Goal: Task Accomplishment & Management: Manage account settings

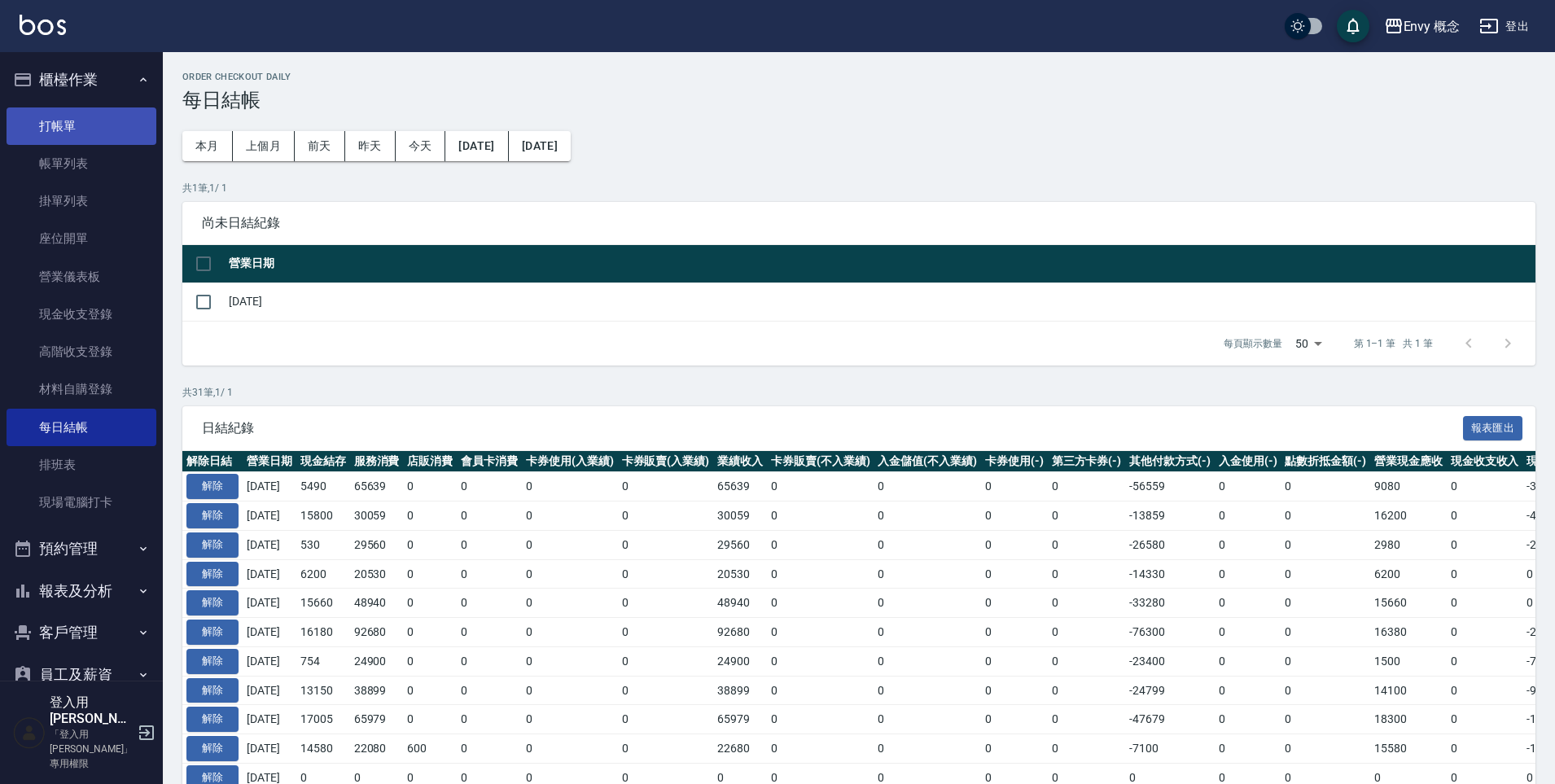
click at [99, 121] on link "打帳單" at bounding box center [81, 126] width 150 height 37
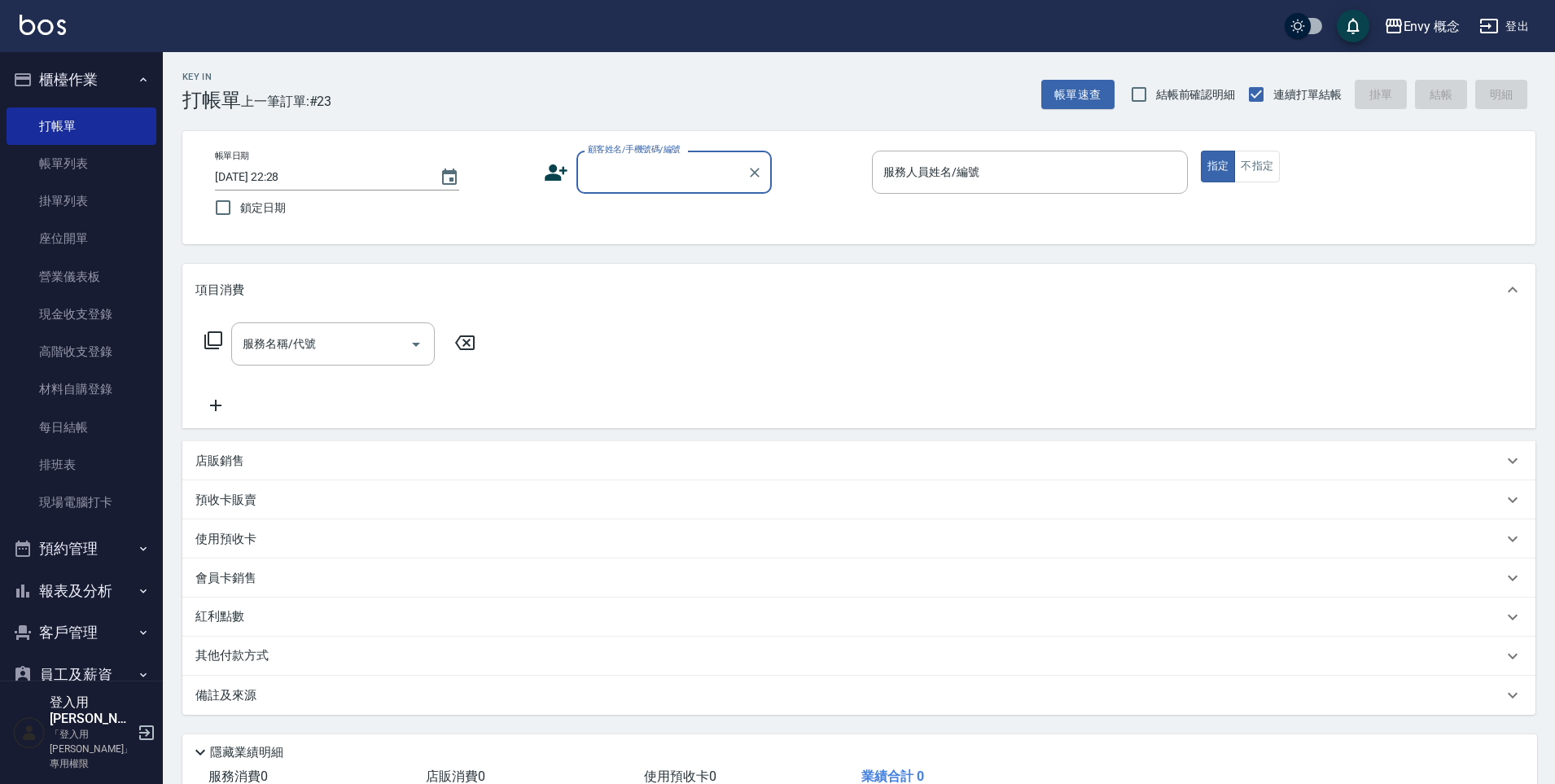
click at [661, 177] on input "顧客姓名/手機號碼/編號" at bounding box center [661, 172] width 157 height 28
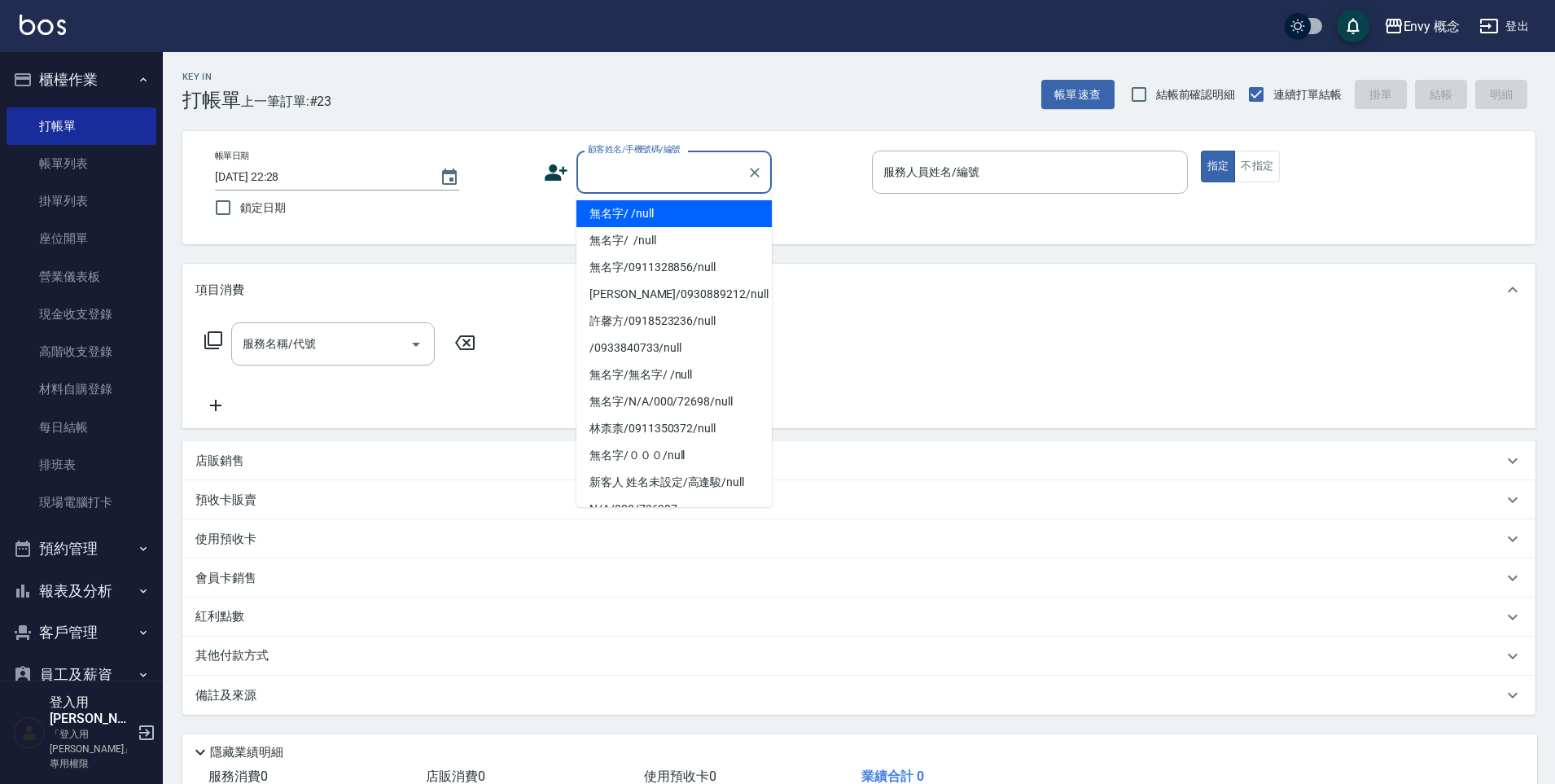
click at [666, 215] on li "無名字/ /null" at bounding box center [675, 214] width 196 height 27
type input "無名字/ /null"
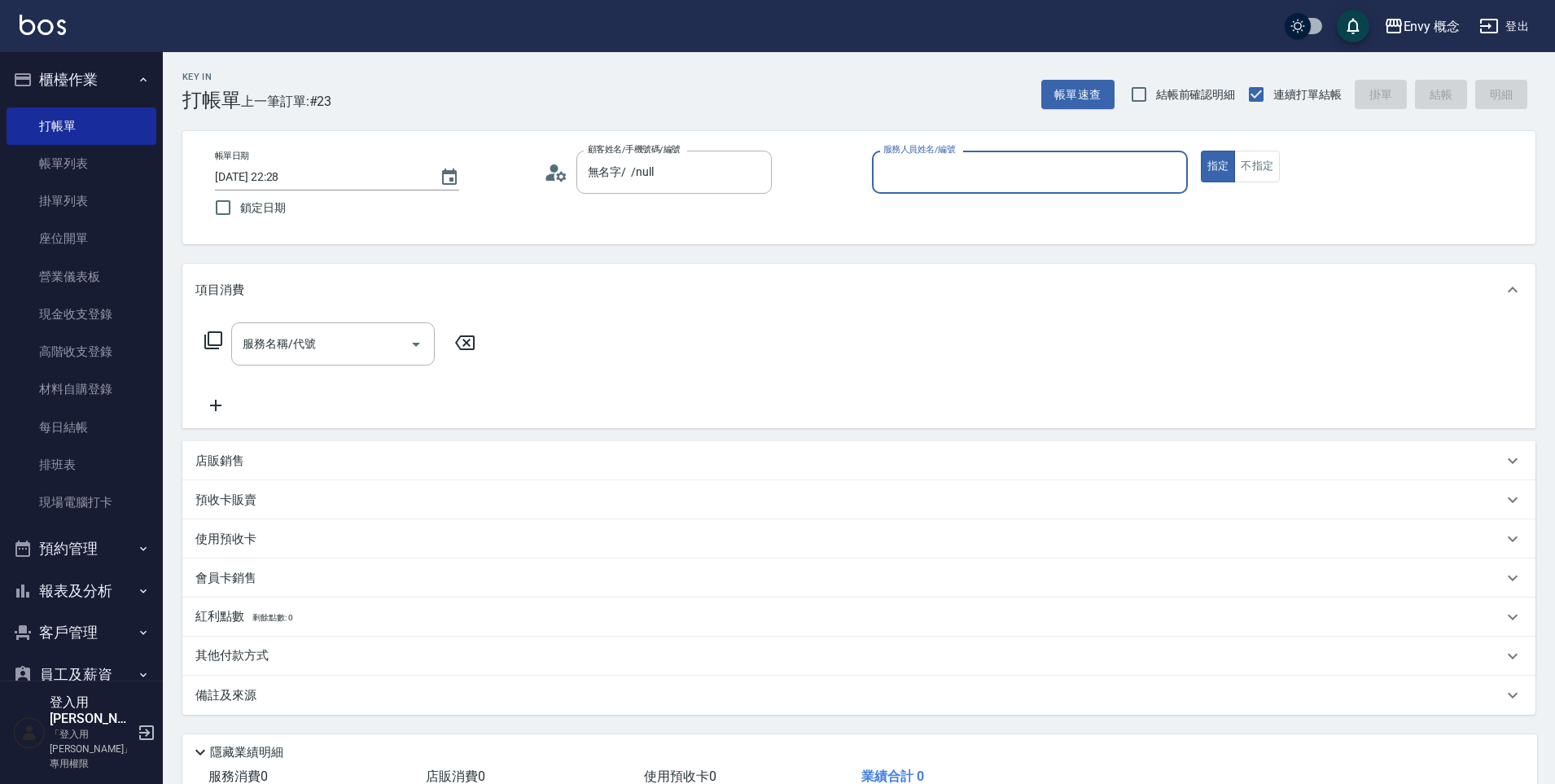
click at [963, 167] on input "服務人員姓名/編號" at bounding box center [1029, 172] width 301 height 28
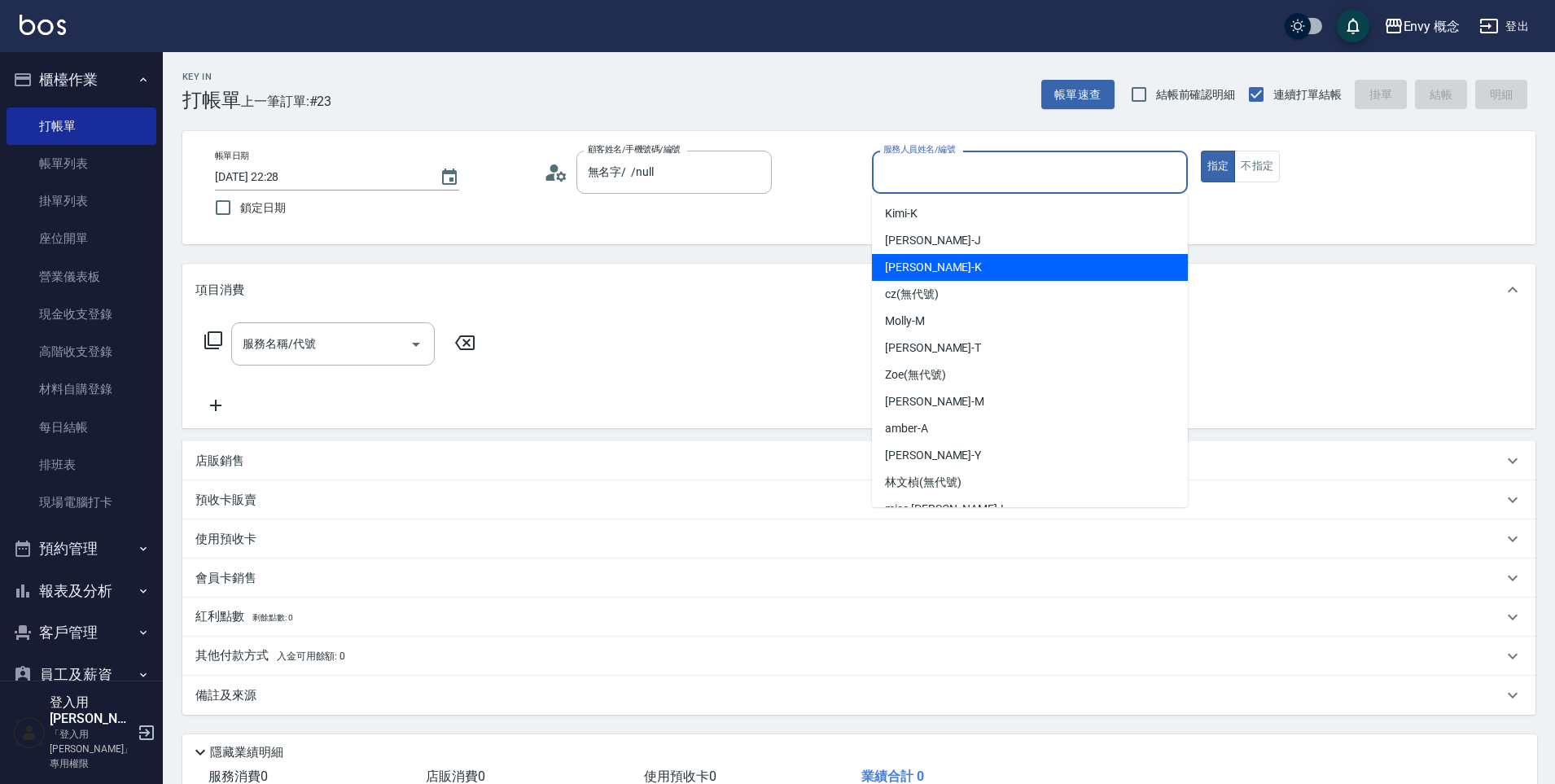
click at [928, 268] on div "[PERSON_NAME]" at bounding box center [1029, 268] width 316 height 27
type input "[PERSON_NAME]"
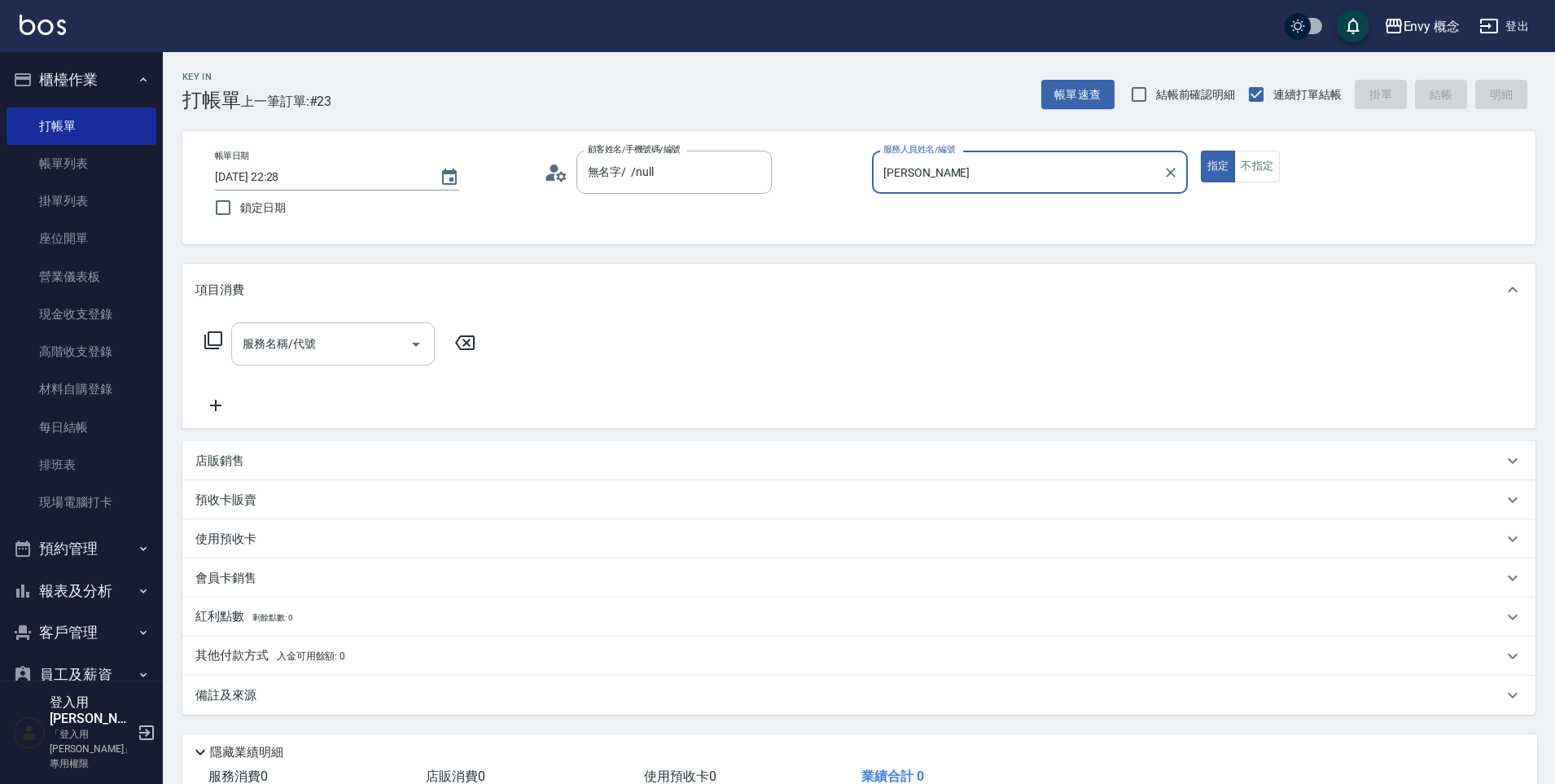
click at [276, 352] on input "服務名稱/代號" at bounding box center [321, 344] width 164 height 28
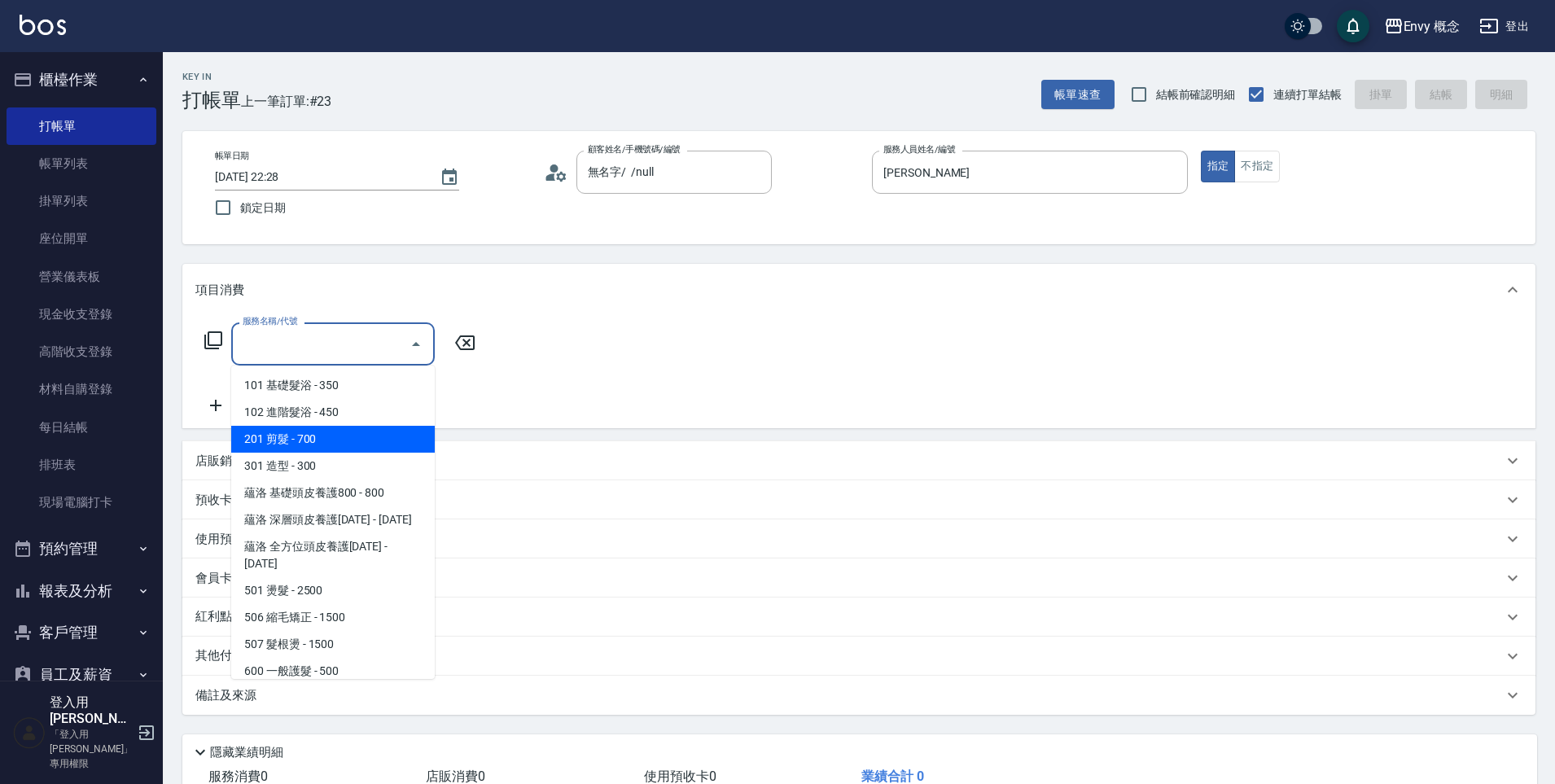
type input "˙"
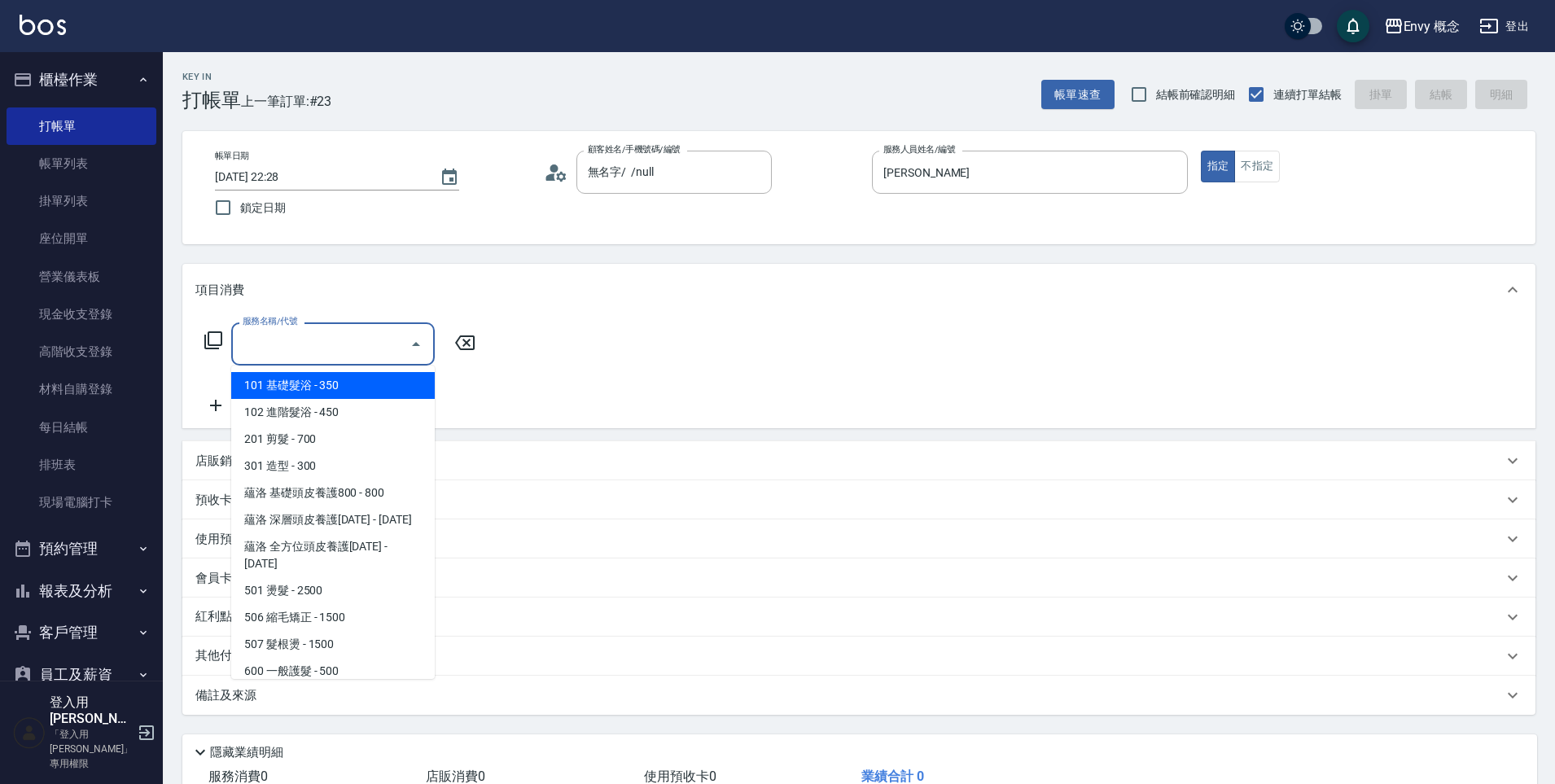
type input "˙"
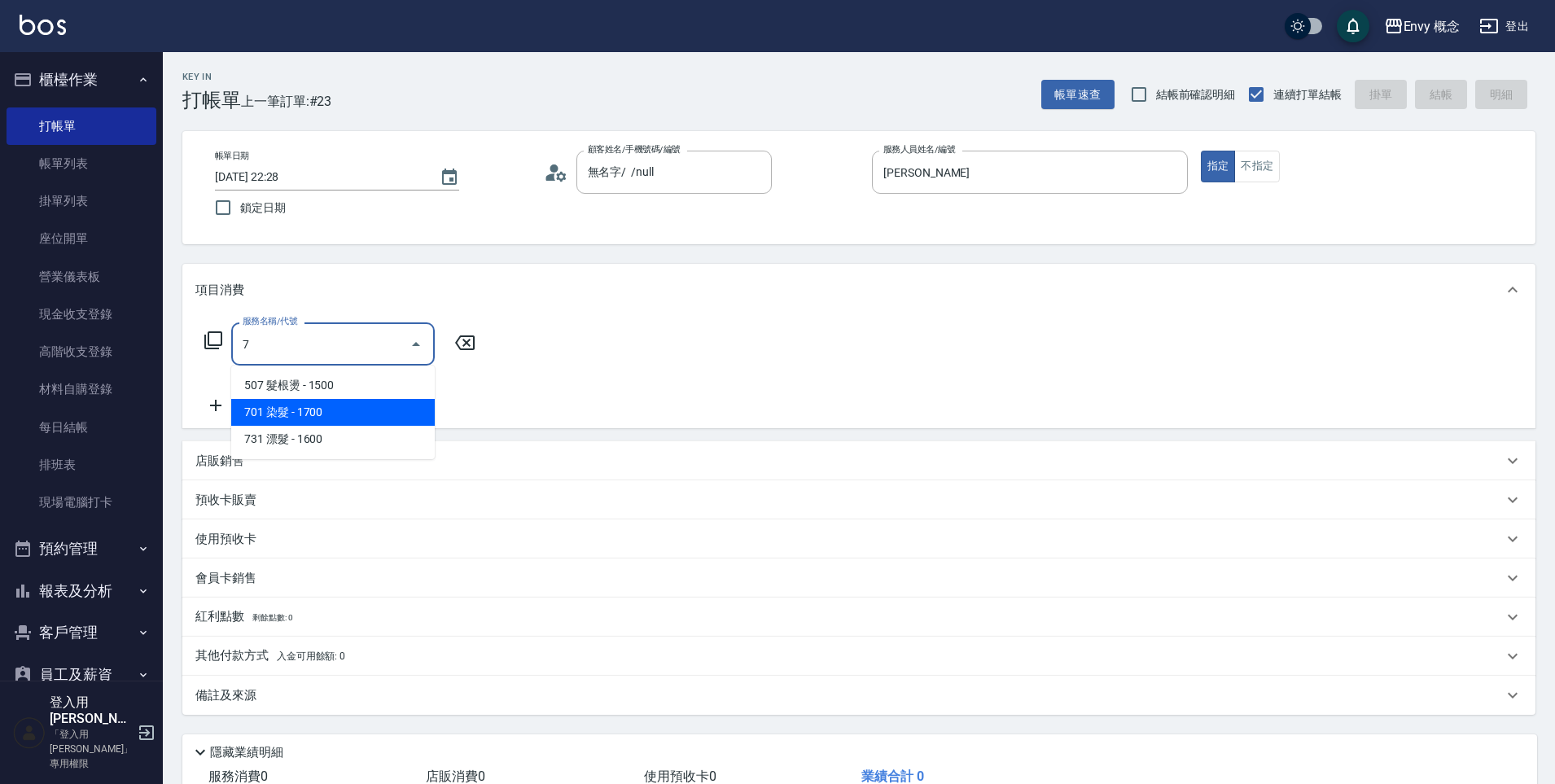
click at [299, 409] on span "701 染髮 - 1700" at bounding box center [333, 412] width 204 height 27
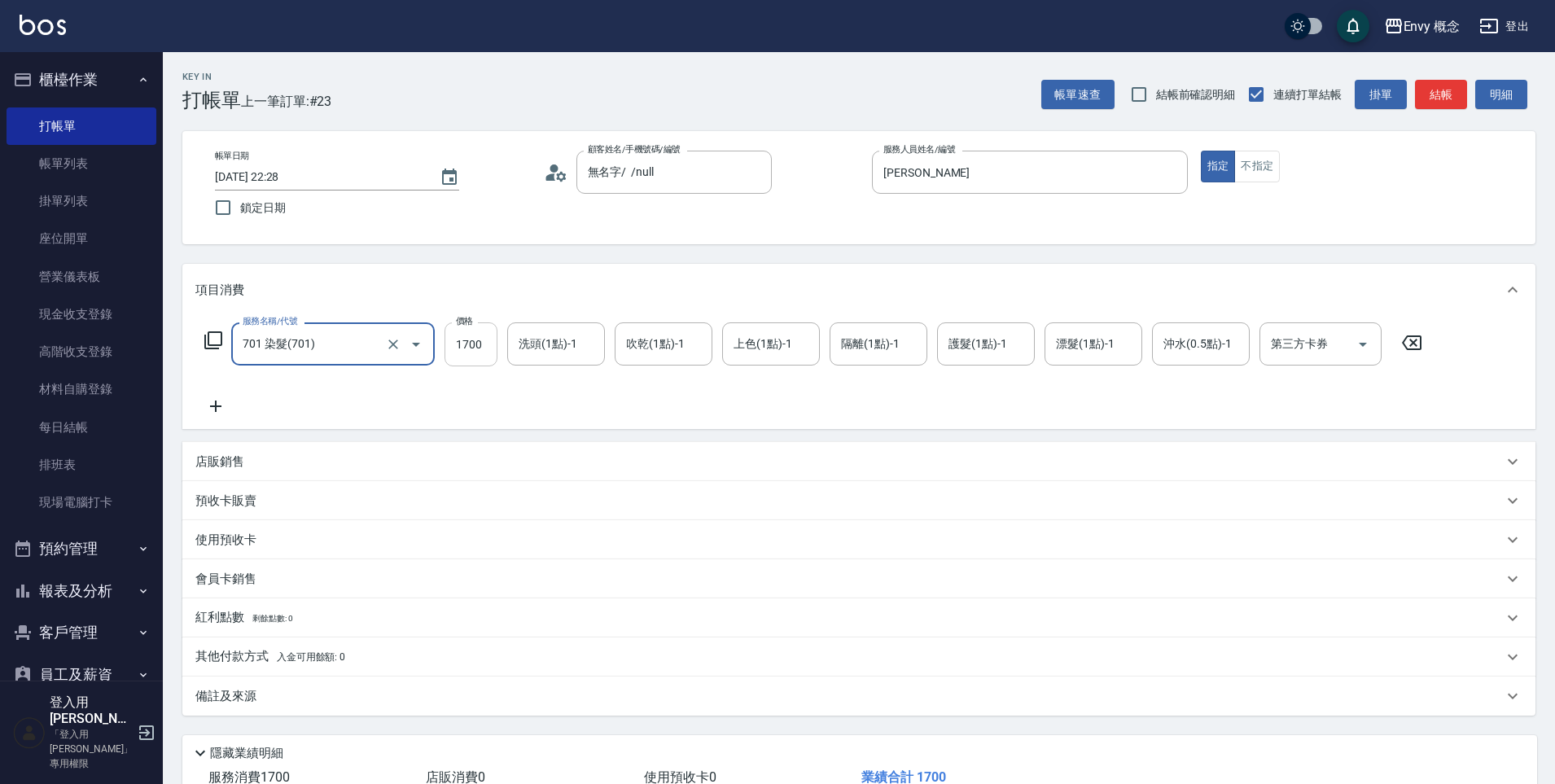
type input "701 染髮(701)"
click at [486, 340] on input "1700" at bounding box center [471, 344] width 53 height 44
type input "5480"
click at [243, 654] on p "其他付款方式 入金可用餘額: 0" at bounding box center [270, 657] width 150 height 18
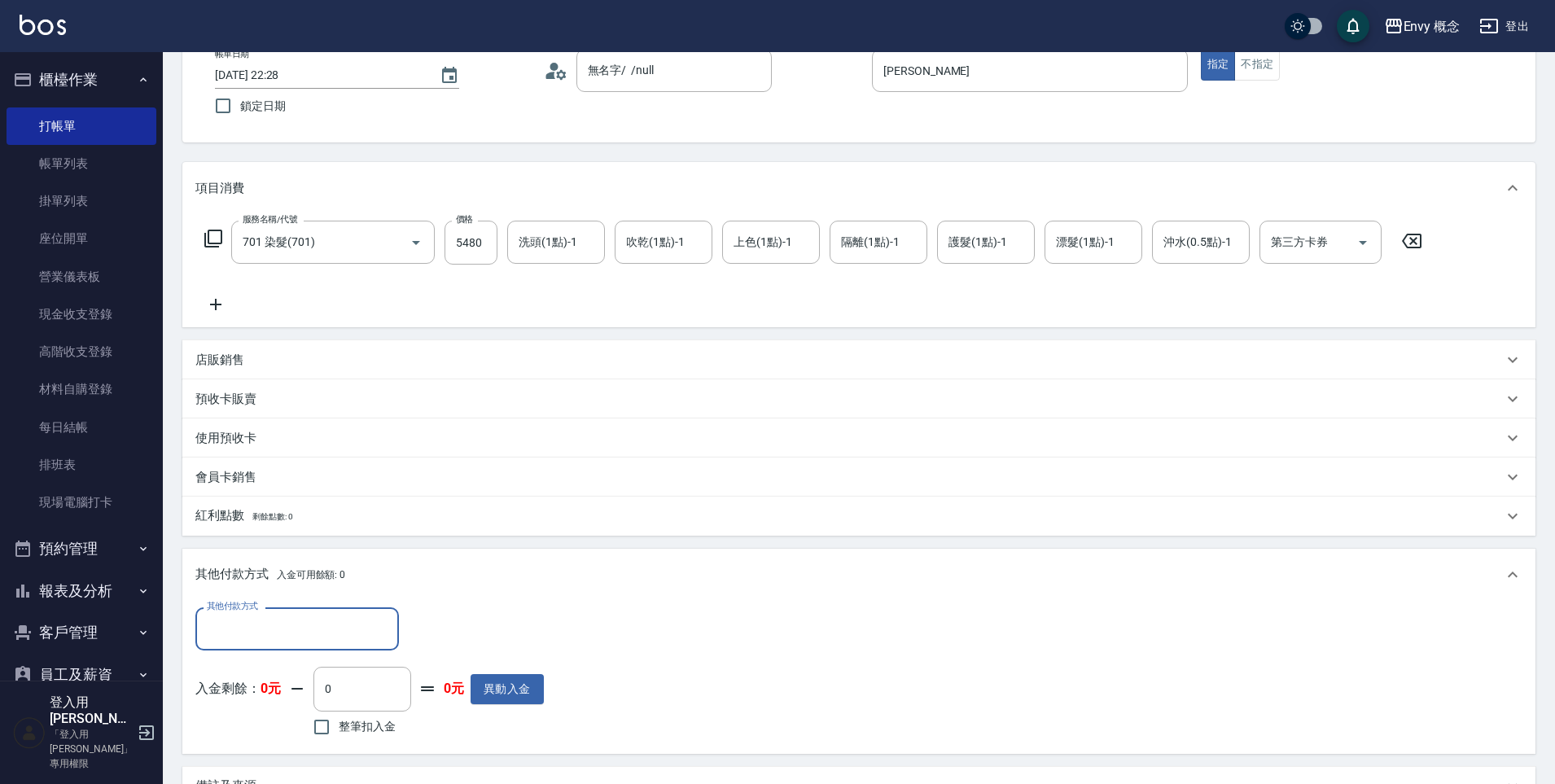
scroll to position [157, 0]
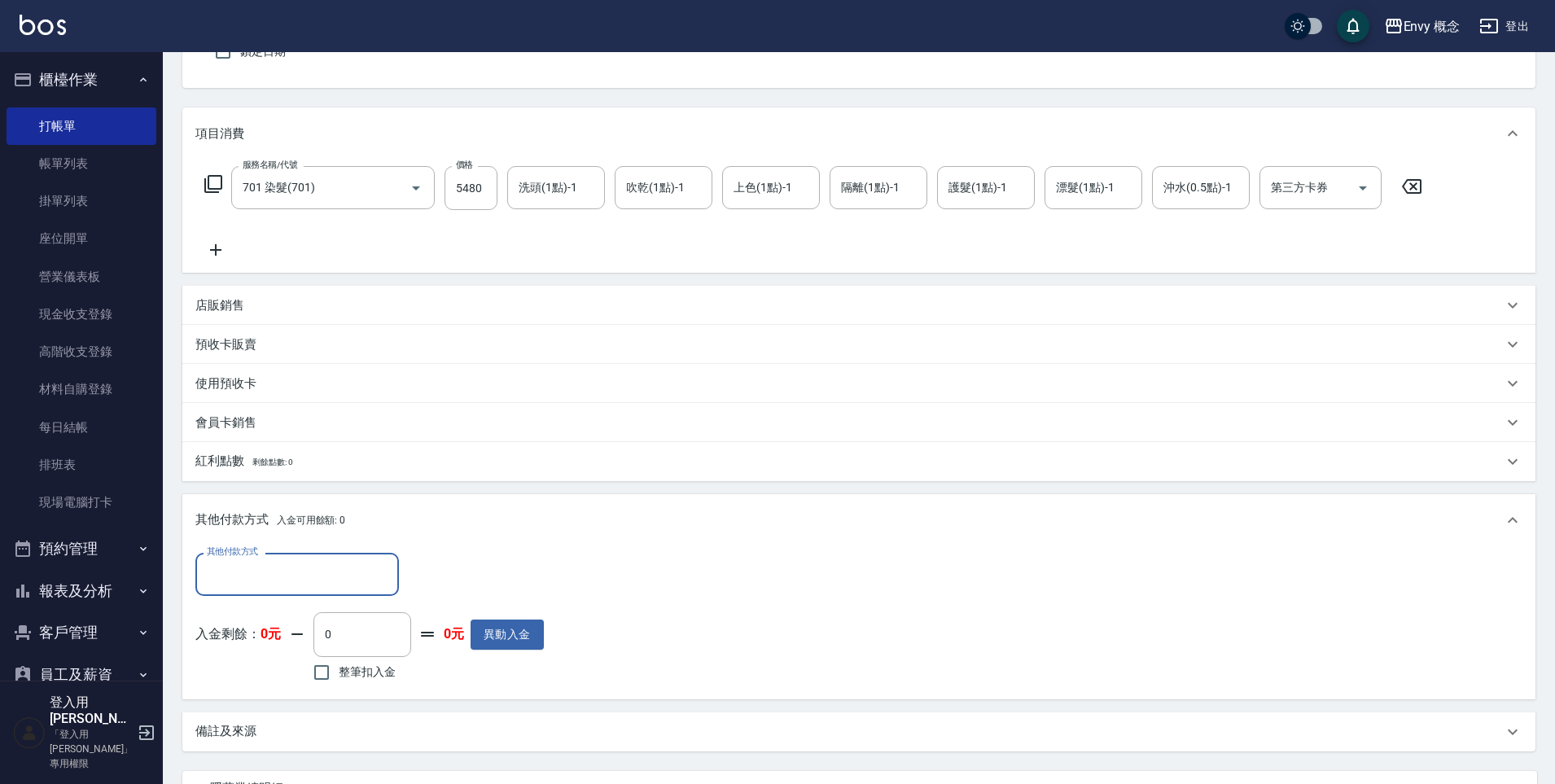
click at [289, 582] on input "其他付款方式" at bounding box center [298, 574] width 189 height 28
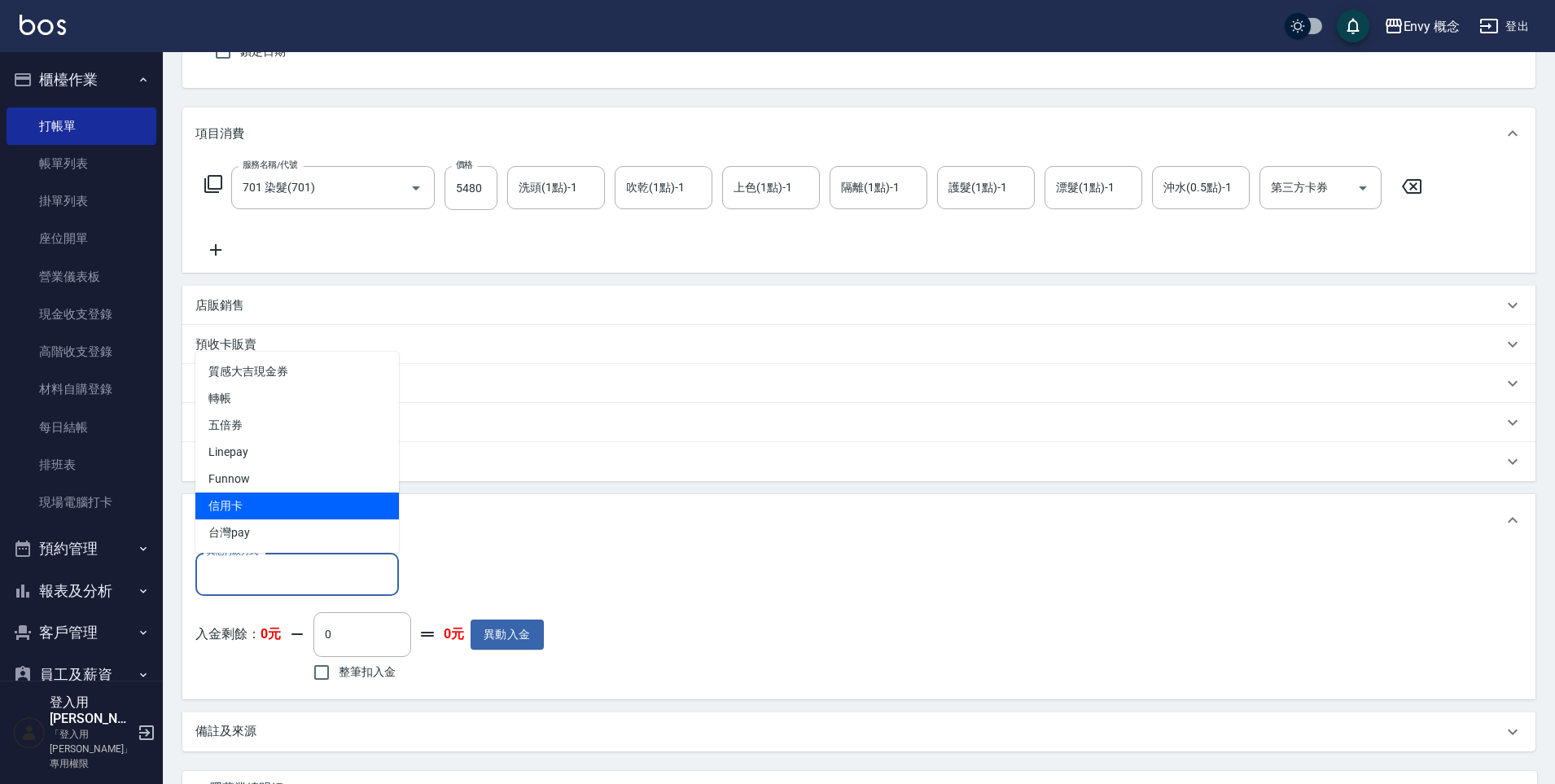
click at [274, 496] on span "信用卡" at bounding box center [298, 506] width 204 height 27
type input "信用卡"
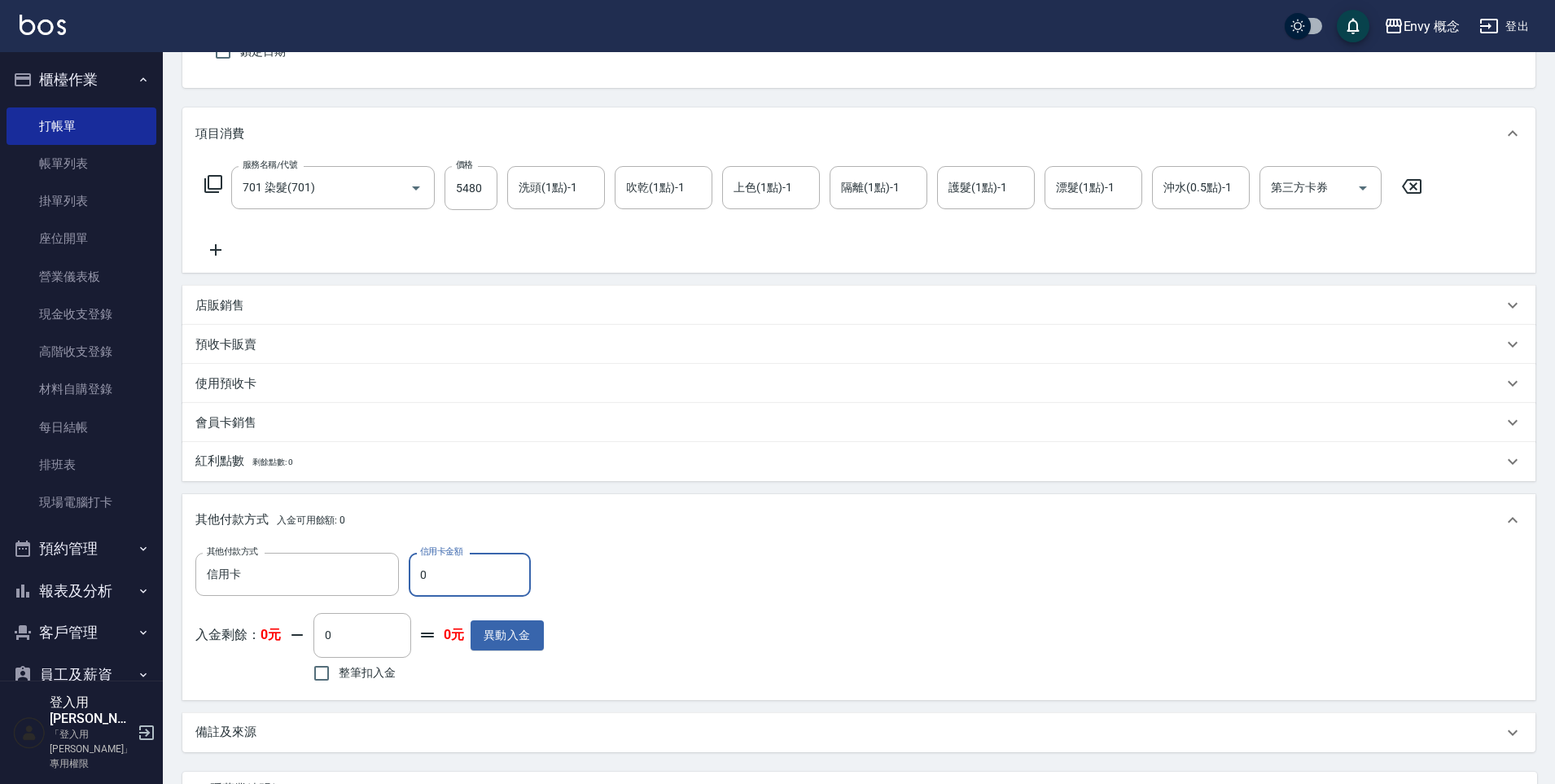
drag, startPoint x: 436, startPoint y: 565, endPoint x: 424, endPoint y: 572, distance: 13.9
click at [424, 572] on input "0" at bounding box center [469, 574] width 122 height 44
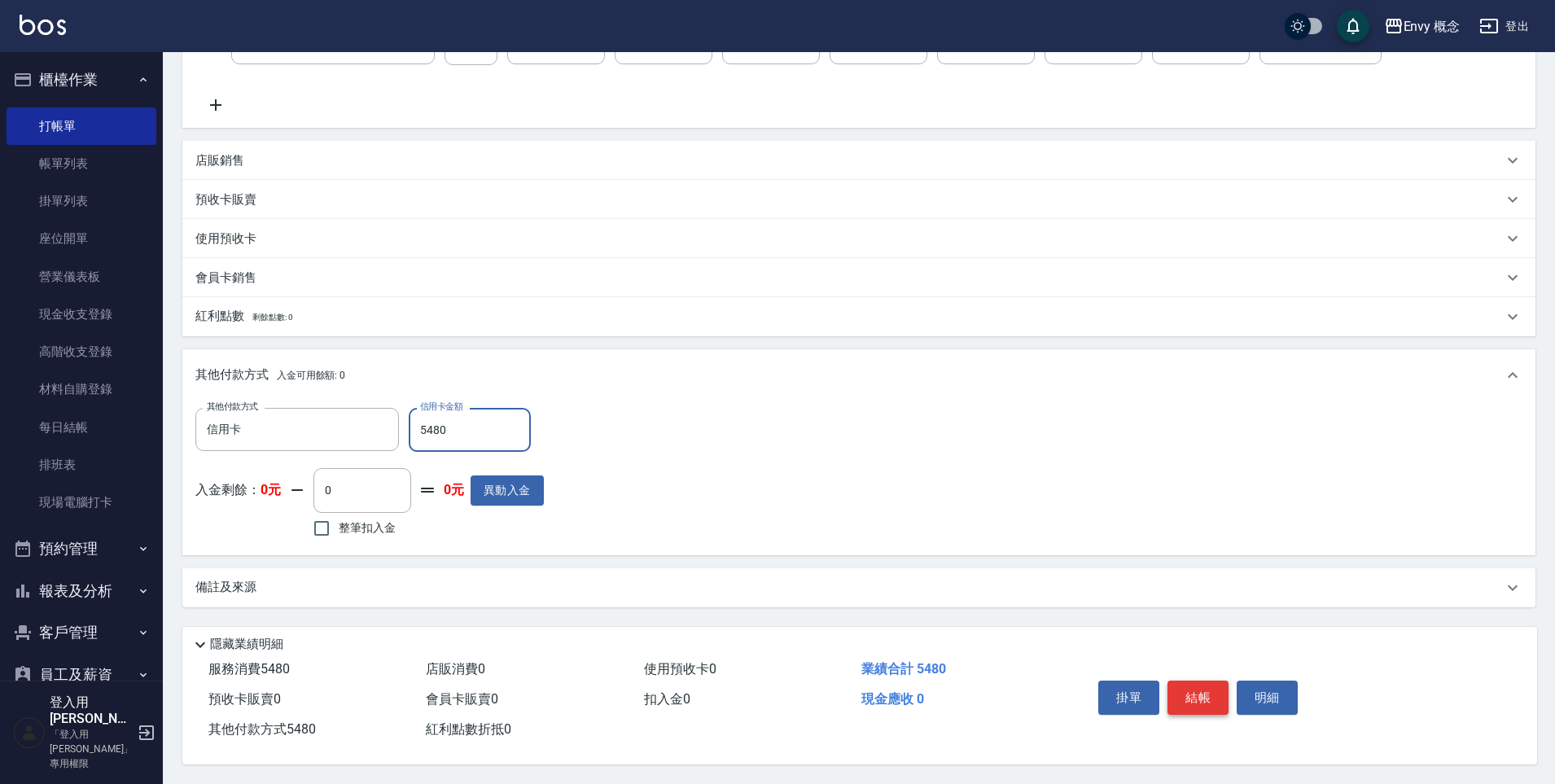
type input "5480"
click at [1216, 699] on button "結帳" at bounding box center [1199, 697] width 61 height 34
type input "[DATE] 22:30"
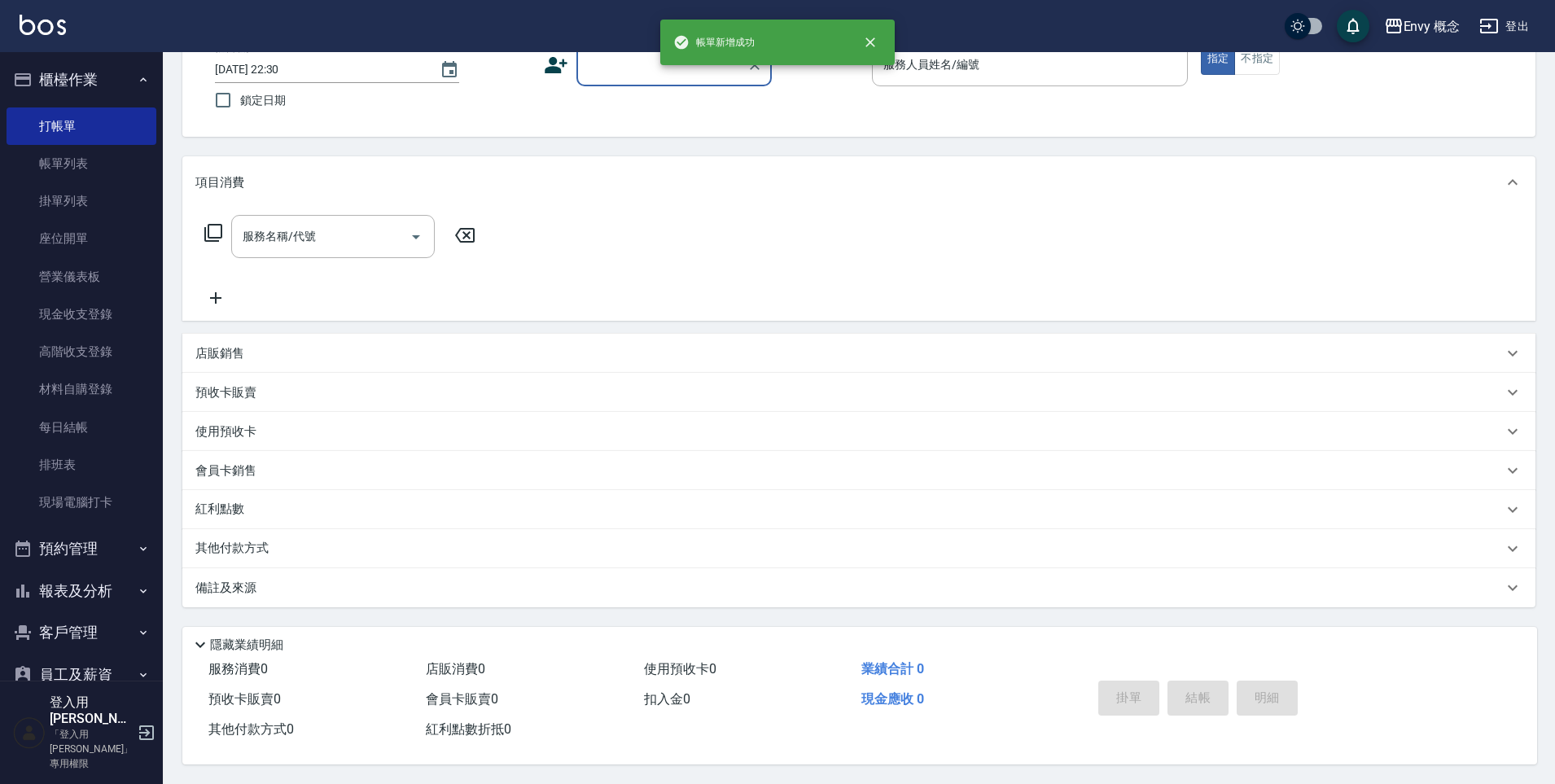
scroll to position [0, 0]
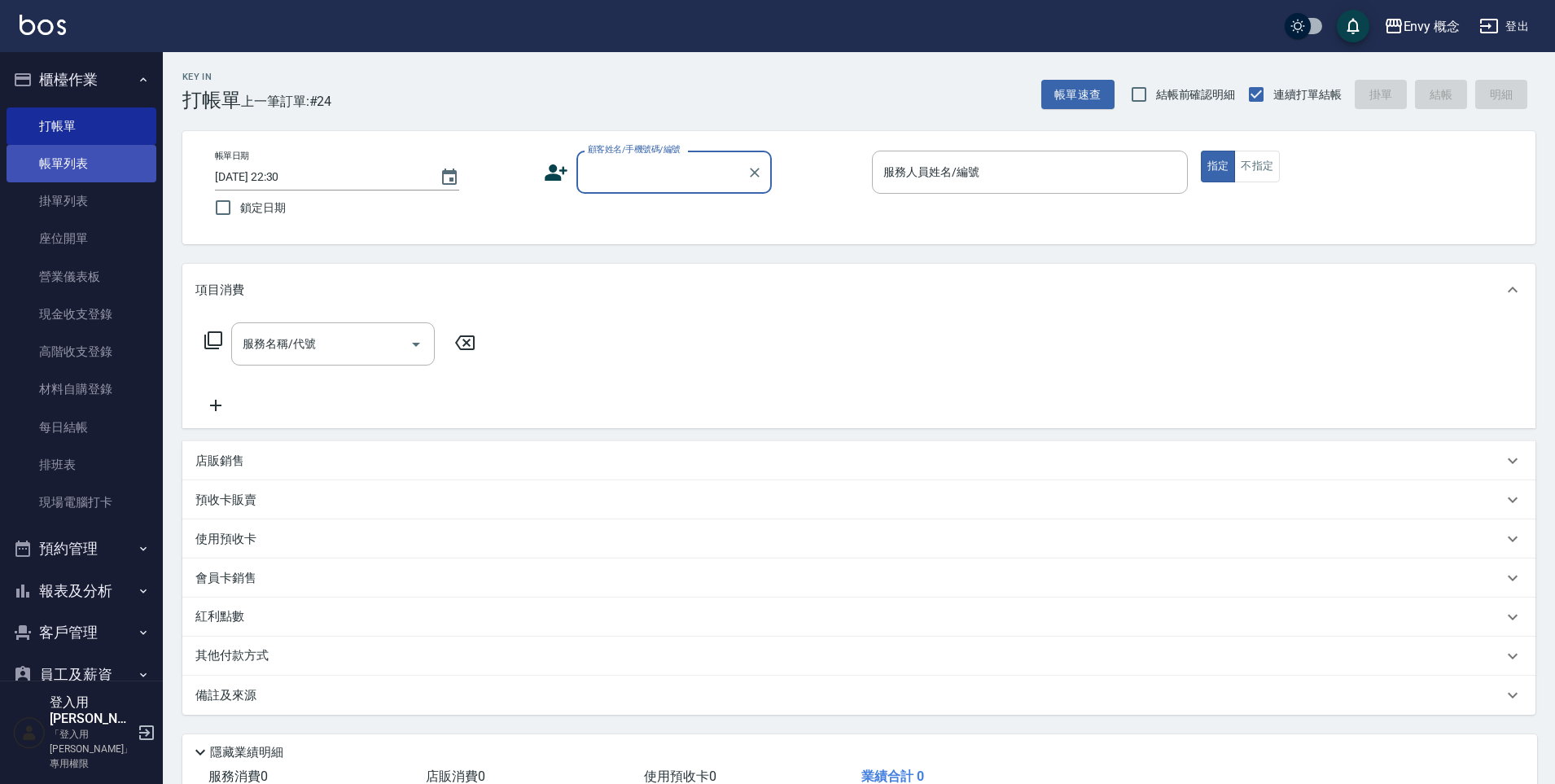
click at [109, 155] on link "帳單列表" at bounding box center [81, 163] width 150 height 37
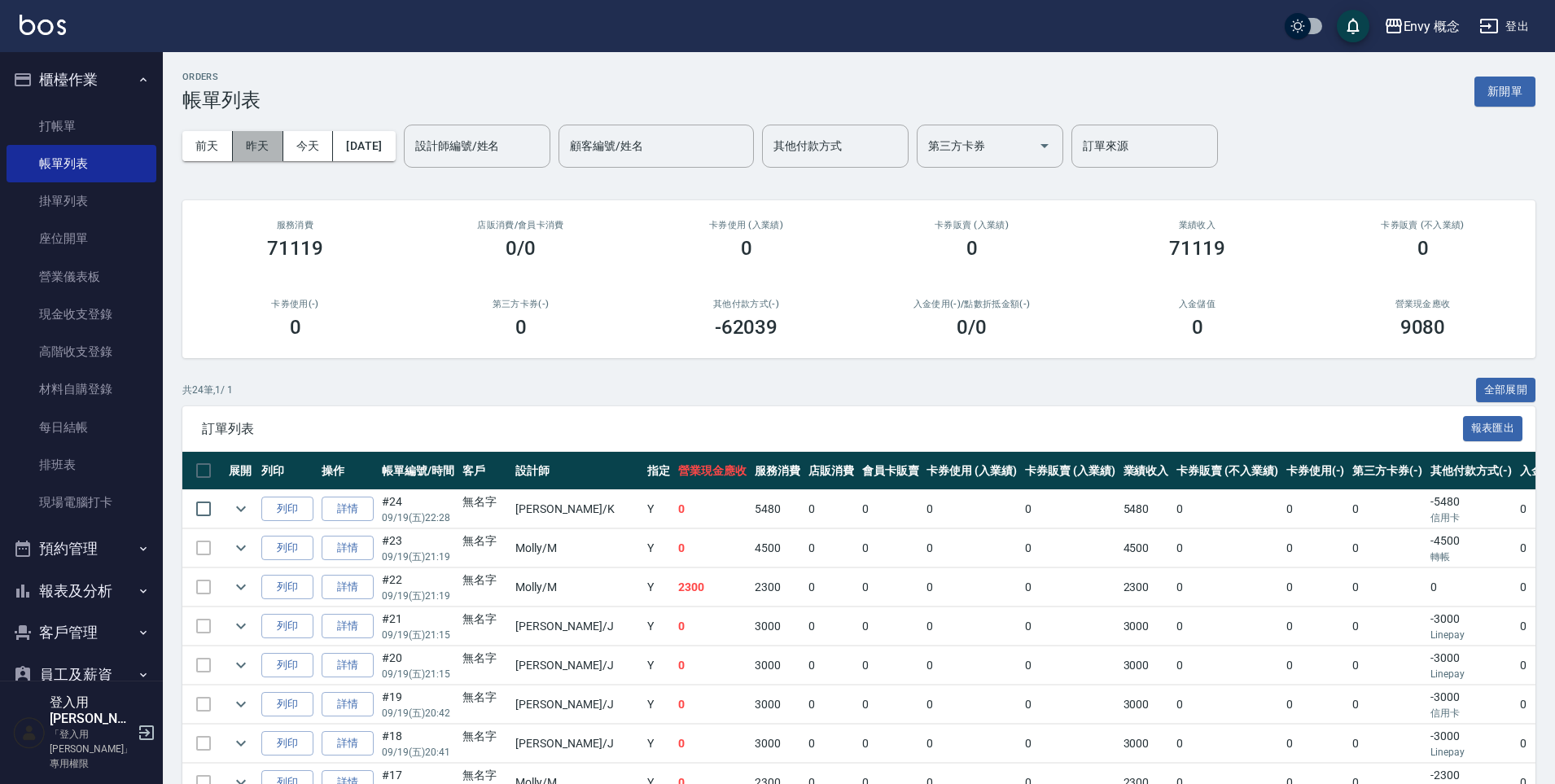
click at [251, 148] on button "昨天" at bounding box center [258, 146] width 51 height 30
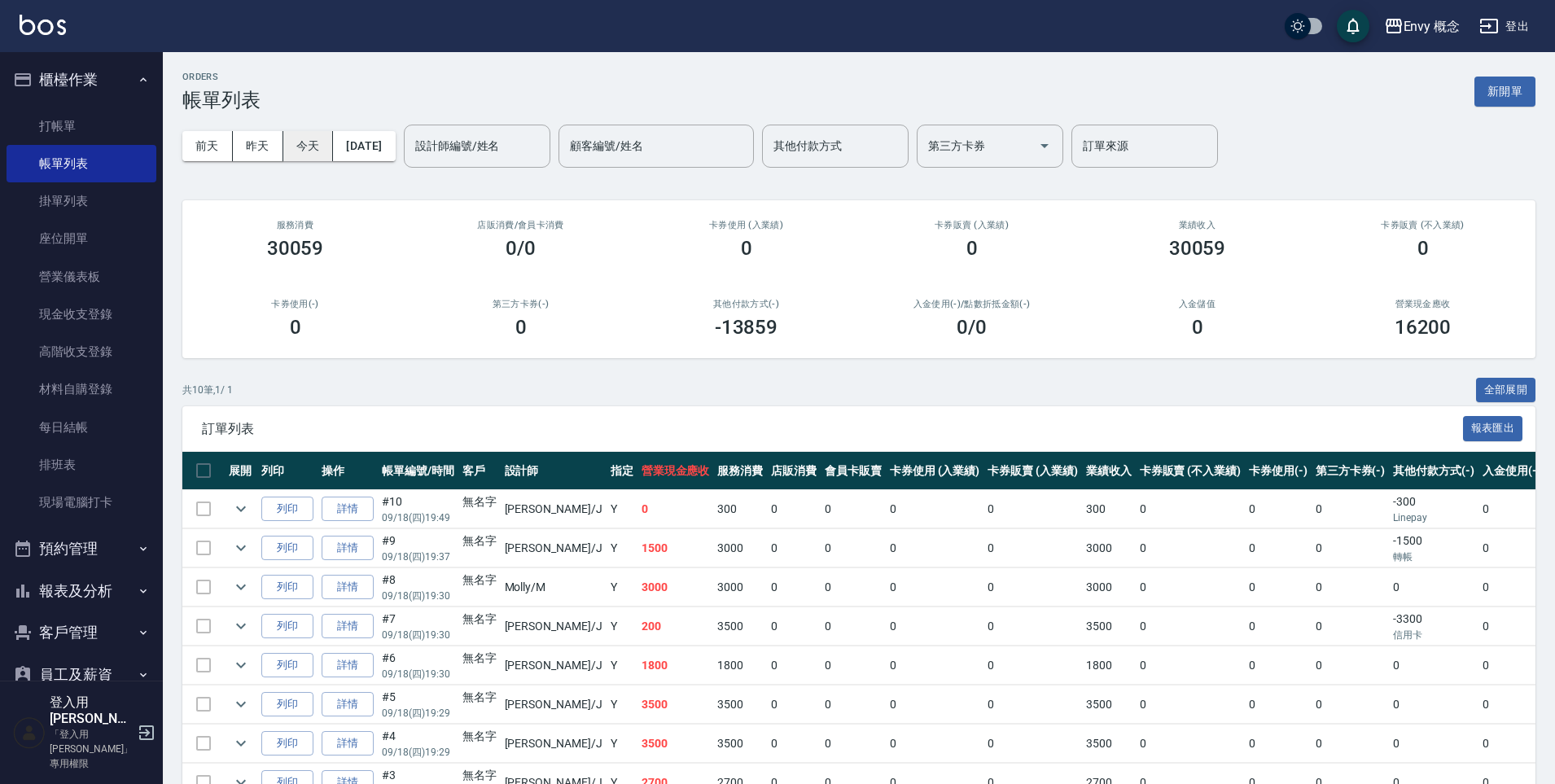
click at [301, 152] on button "今天" at bounding box center [308, 146] width 51 height 30
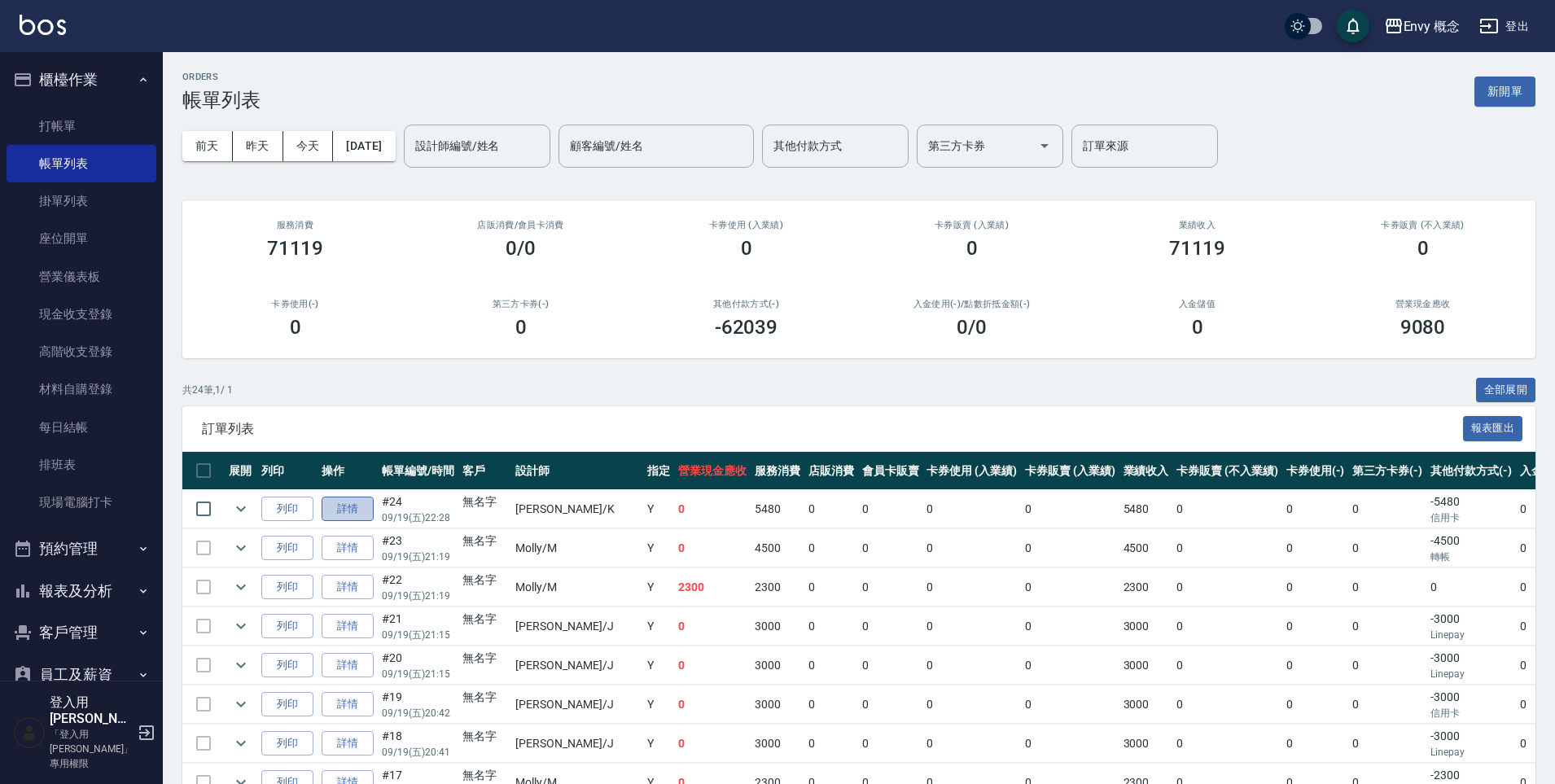
click at [346, 509] on link "詳情" at bounding box center [347, 509] width 52 height 25
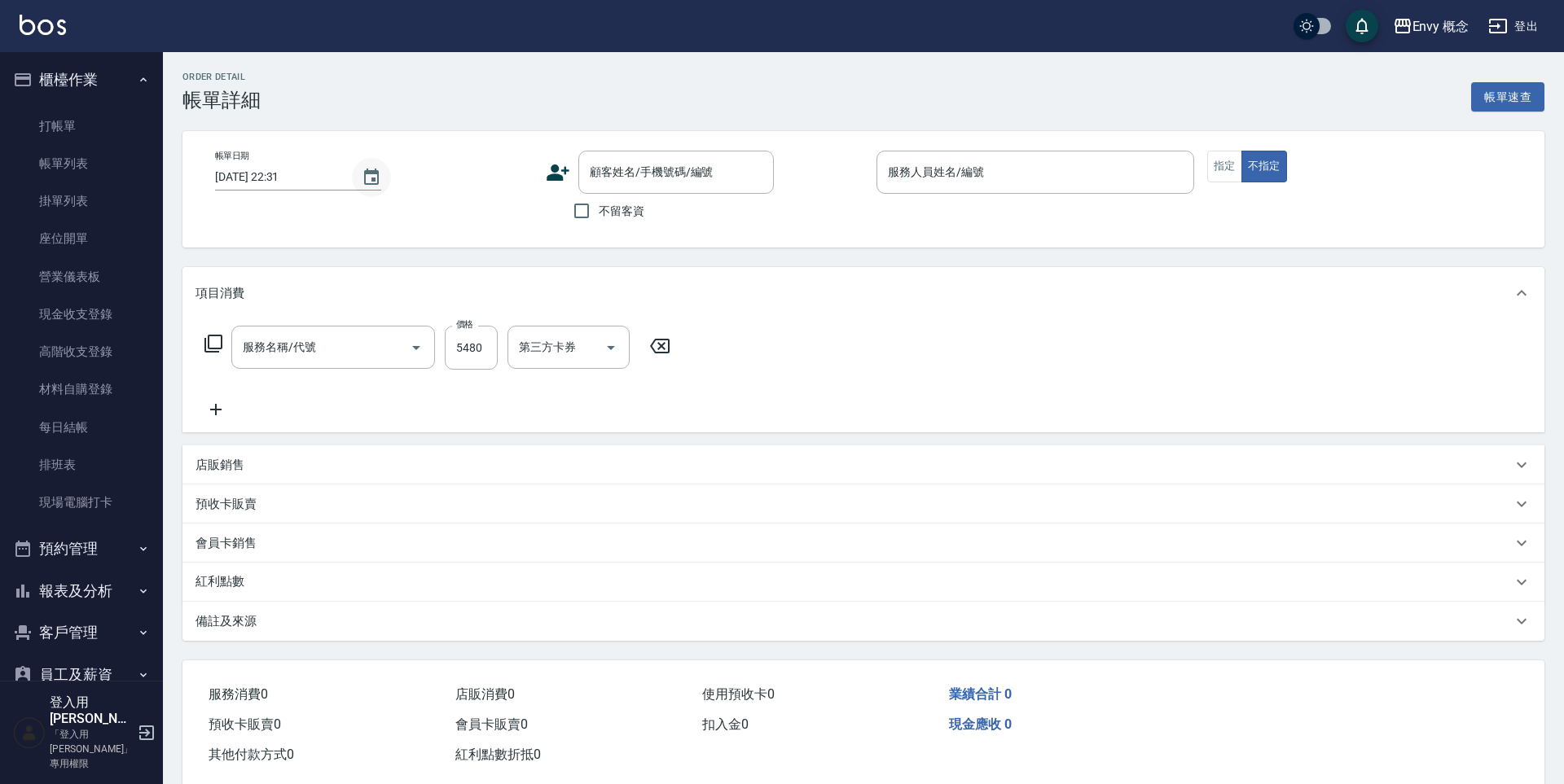
click at [368, 185] on icon "Choose date, selected date is 2025-09-19" at bounding box center [372, 177] width 20 height 20
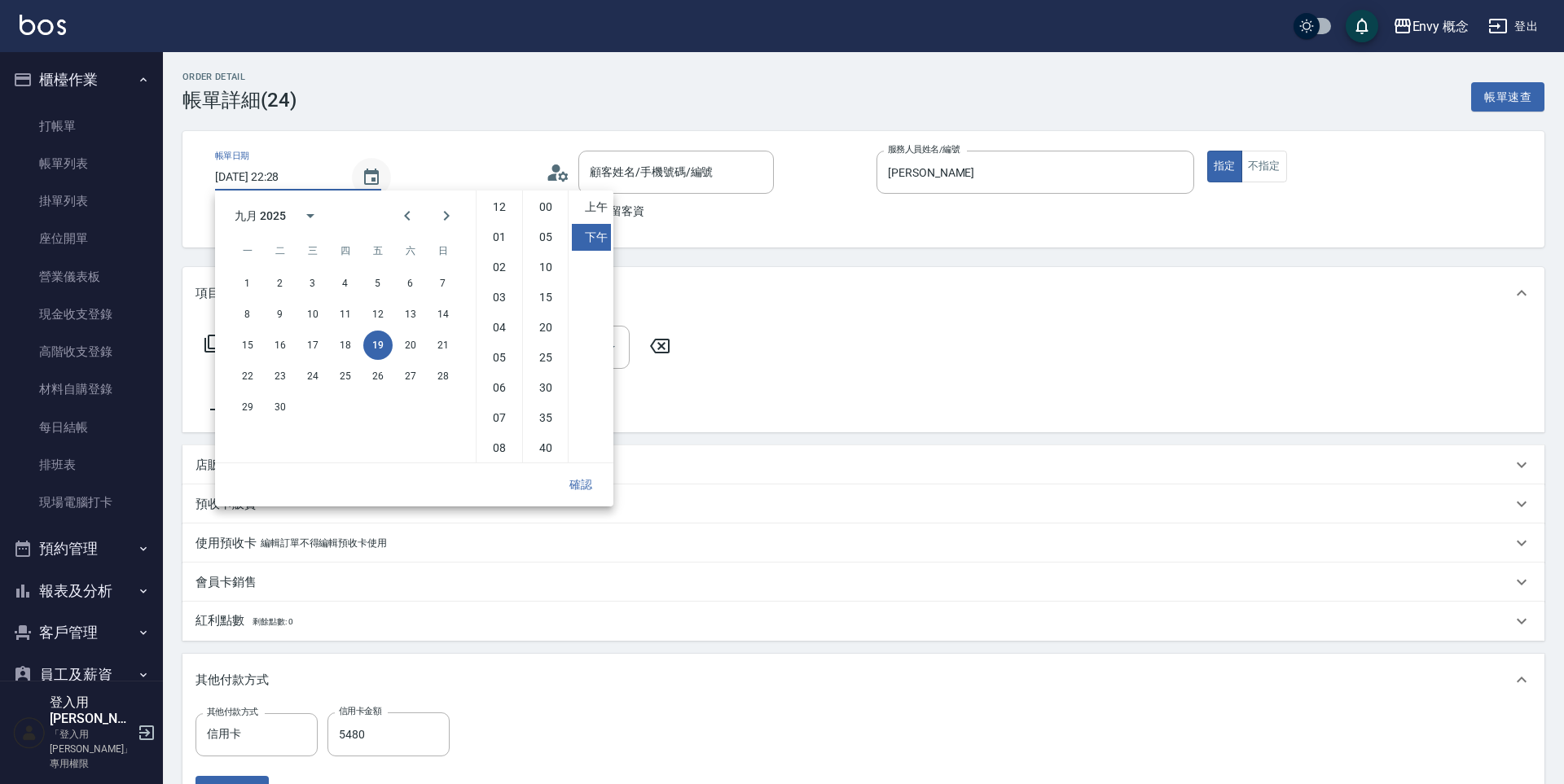
type input "[DATE] 22:28"
type input "[PERSON_NAME]"
type input "701 染髮(701)"
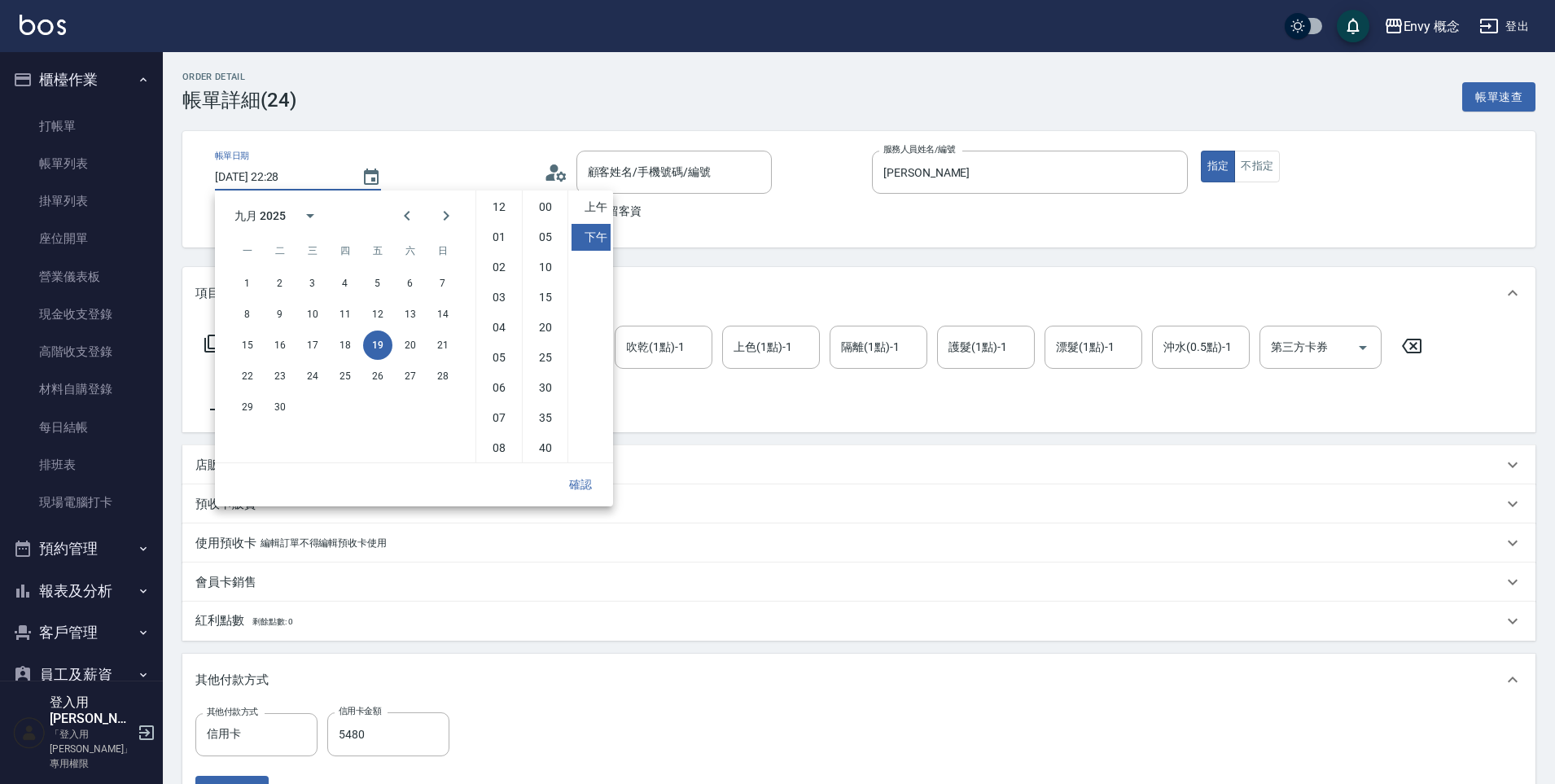
scroll to position [91, 0]
type input "無名字/ /null"
click at [405, 346] on button "20" at bounding box center [409, 345] width 29 height 29
type input "[DATE] 22:28"
click at [571, 477] on button "確認" at bounding box center [580, 485] width 52 height 30
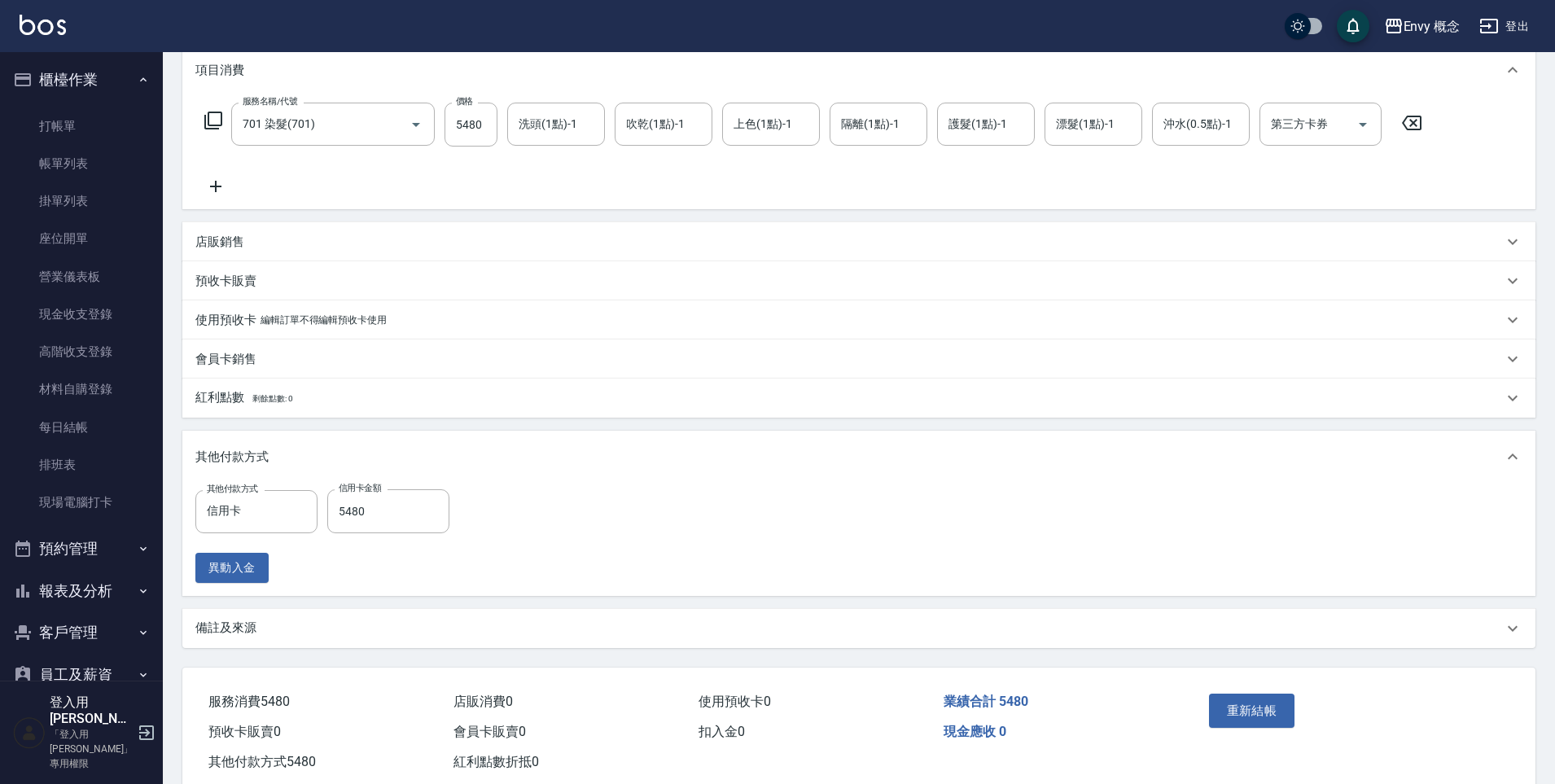
scroll to position [263, 0]
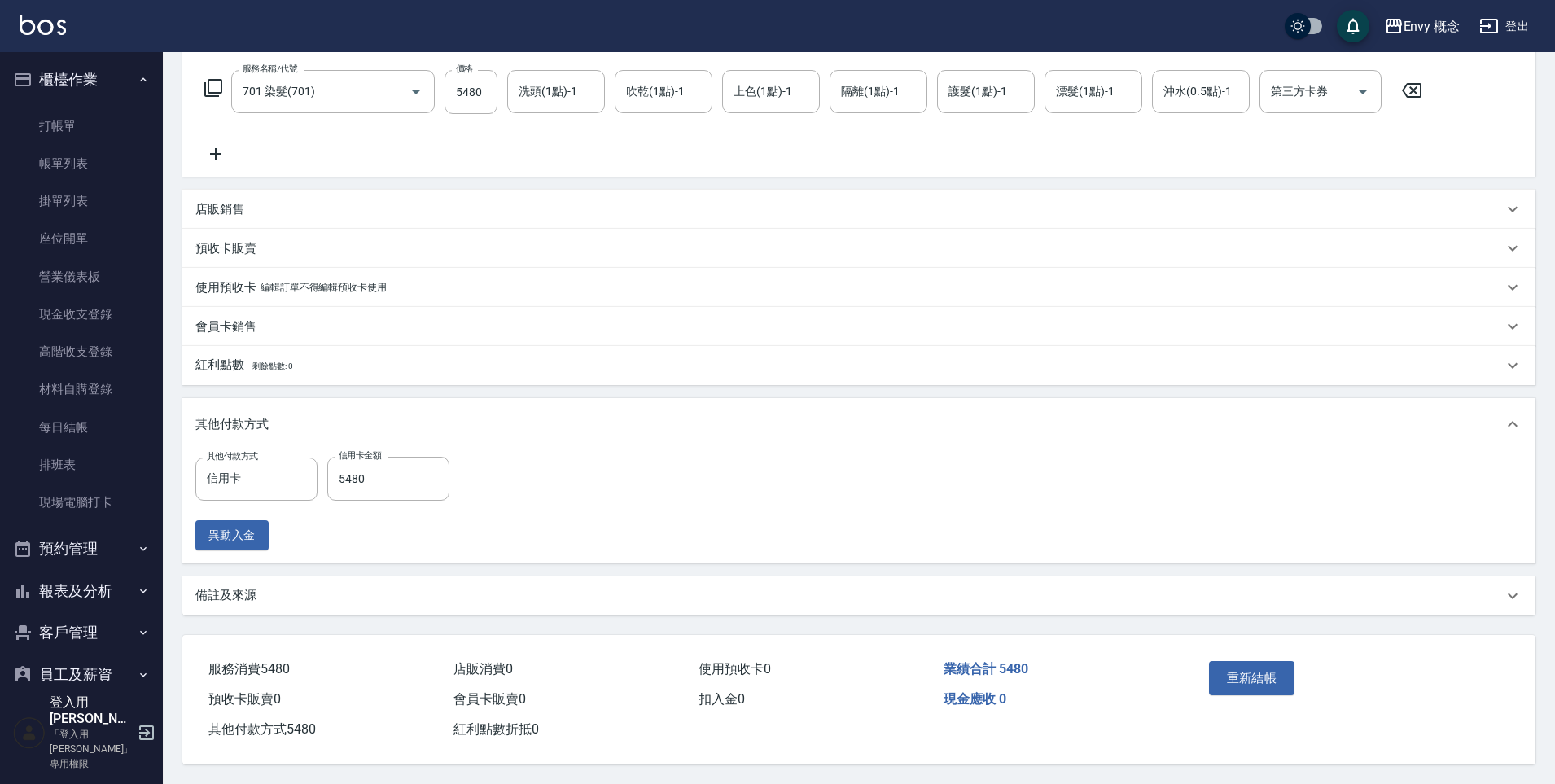
click at [1245, 688] on div "重新結帳" at bounding box center [1276, 690] width 148 height 70
click at [1242, 668] on button "重新結帳" at bounding box center [1252, 678] width 86 height 34
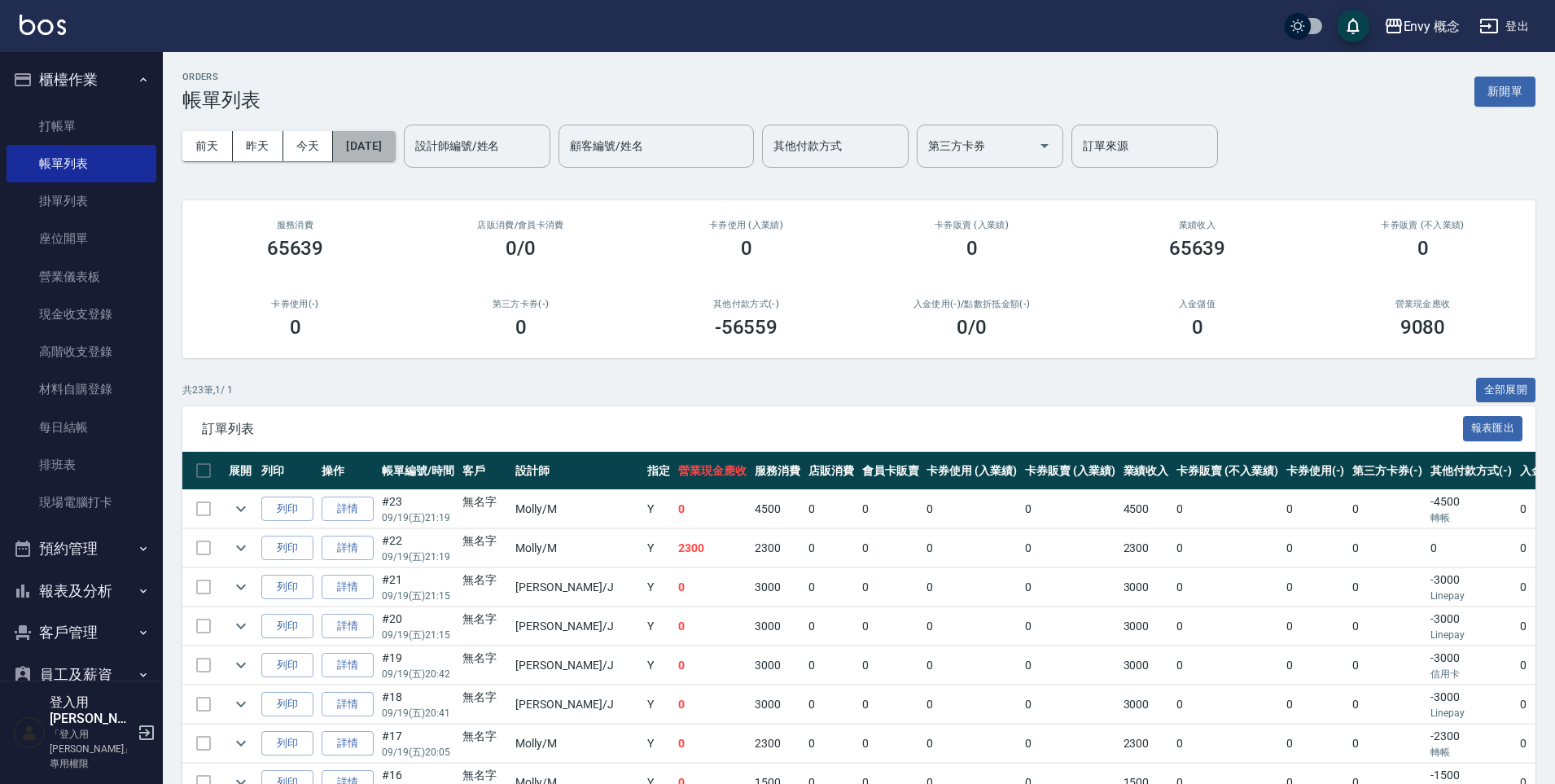
click at [392, 152] on button "[DATE]" at bounding box center [364, 146] width 62 height 30
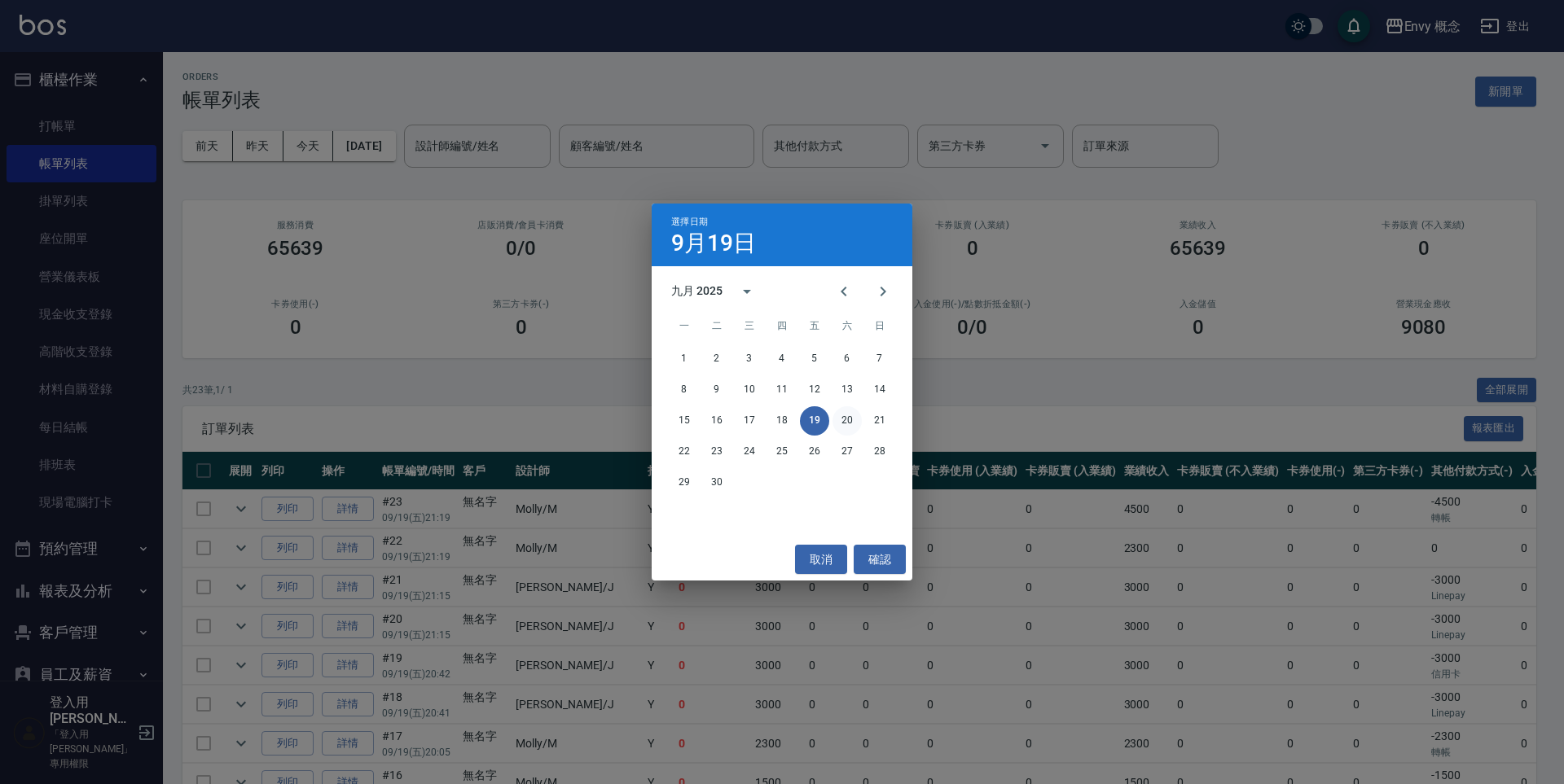
click at [839, 423] on button "20" at bounding box center [847, 420] width 29 height 29
